Goal: Obtain resource: Obtain resource

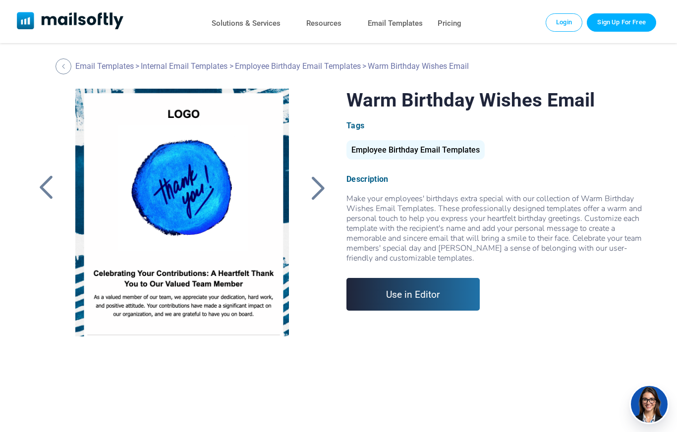
click at [329, 187] on div at bounding box center [318, 188] width 25 height 26
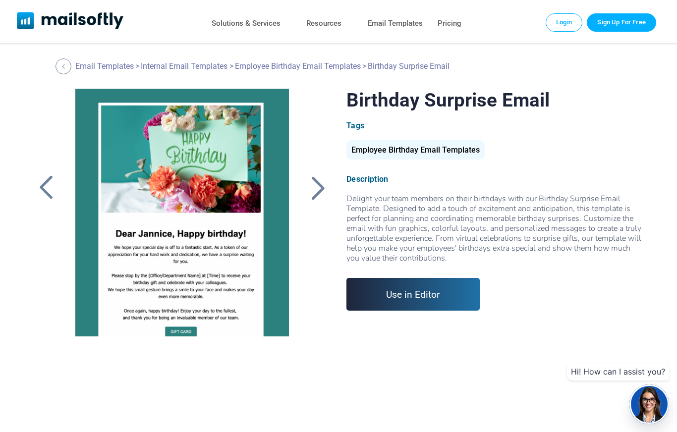
click at [316, 194] on div at bounding box center [318, 188] width 25 height 26
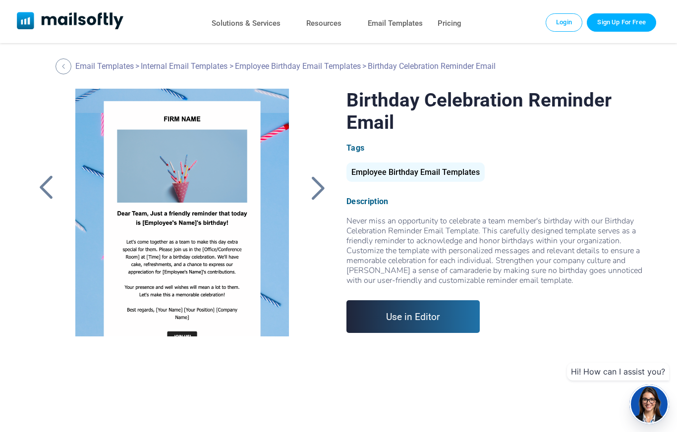
click at [314, 190] on div at bounding box center [318, 188] width 25 height 26
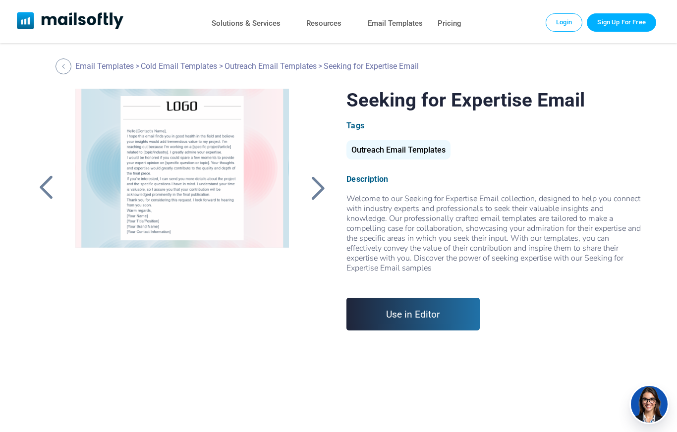
click at [320, 186] on div at bounding box center [318, 188] width 25 height 26
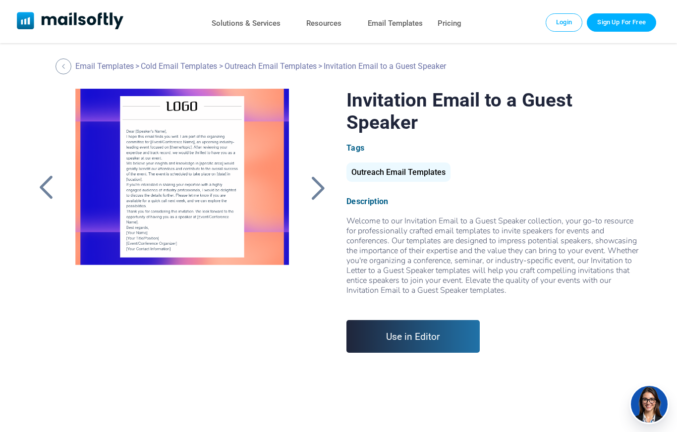
click at [328, 189] on div at bounding box center [318, 188] width 25 height 26
